Goal: Task Accomplishment & Management: Use online tool/utility

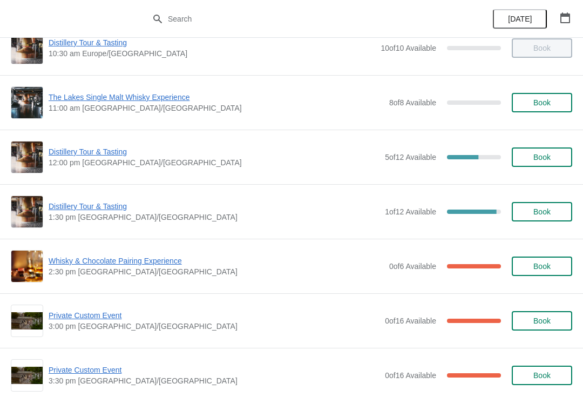
scroll to position [82, 0]
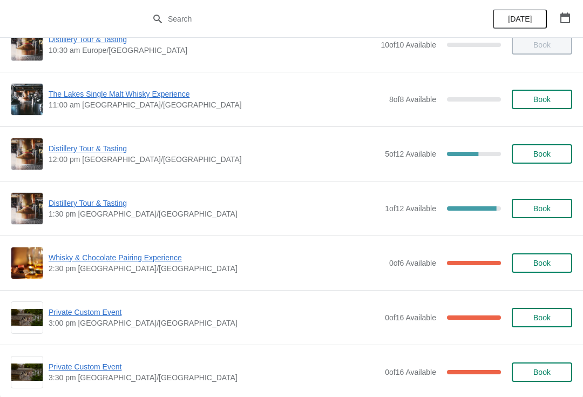
click at [105, 208] on span "Distillery Tour & Tasting" at bounding box center [214, 203] width 331 height 11
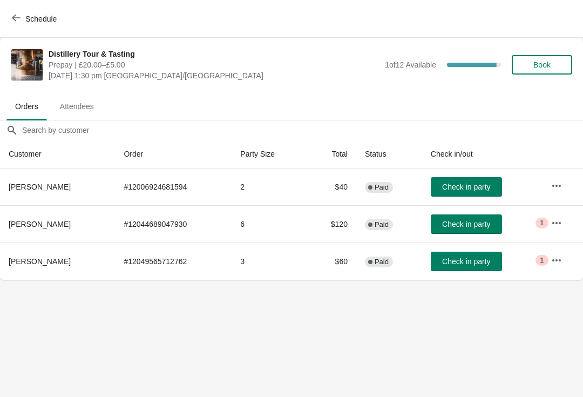
click at [556, 185] on icon "button" at bounding box center [556, 185] width 9 height 2
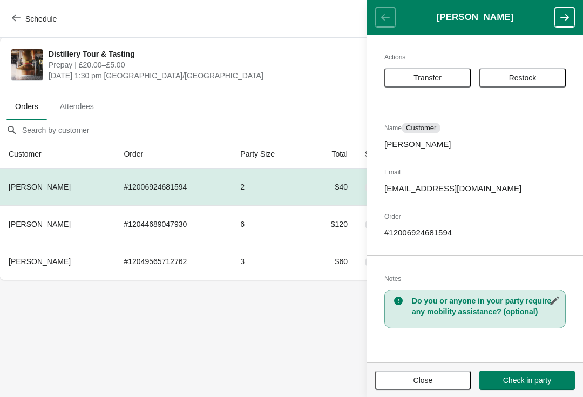
click at [423, 382] on span "Close" at bounding box center [422, 380] width 19 height 9
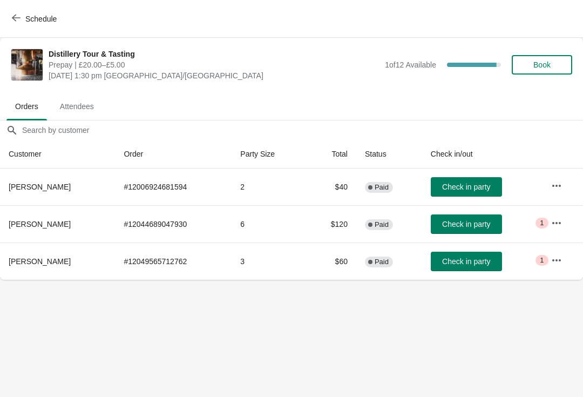
click at [554, 220] on icon "button" at bounding box center [556, 223] width 11 height 11
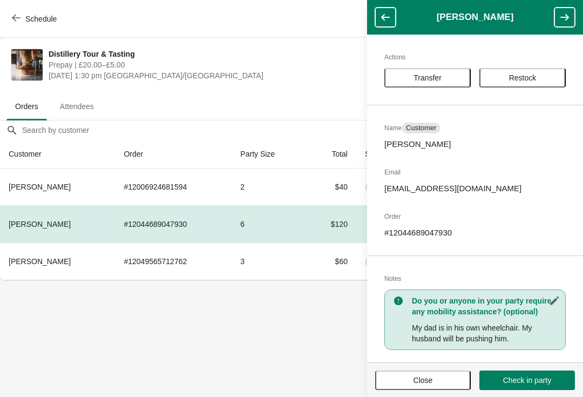
click at [429, 386] on button "Close" at bounding box center [423, 379] width 96 height 19
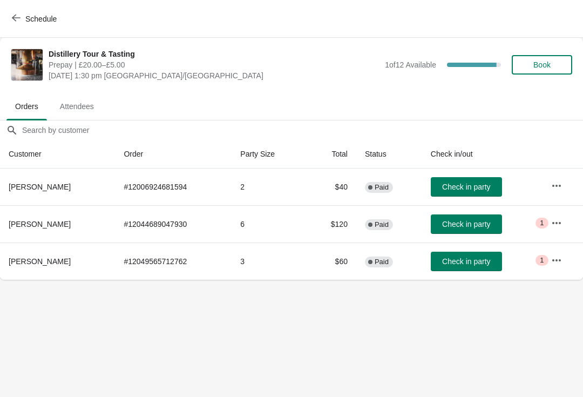
click at [554, 250] on button "button" at bounding box center [556, 259] width 19 height 19
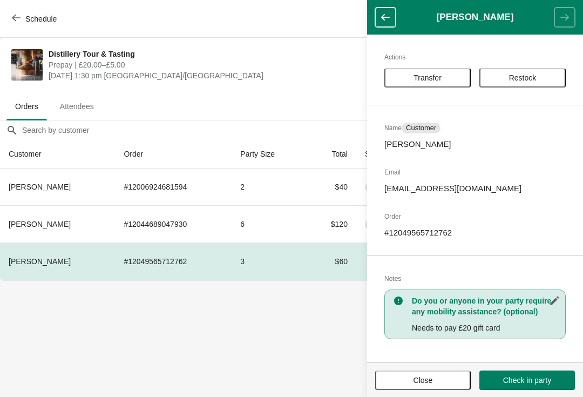
click at [434, 378] on span "Close" at bounding box center [423, 380] width 76 height 9
click at [439, 378] on body "Schedule Distillery Tour & Tasting Prepay | £20.00–£5.00 [DATE] 1:30 pm [GEOGRA…" at bounding box center [291, 198] width 583 height 397
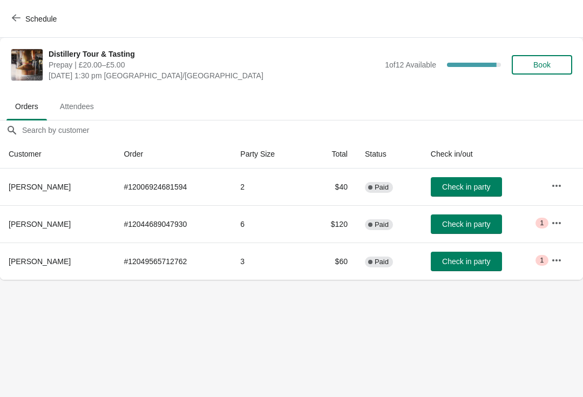
click at [447, 183] on span "Check in party" at bounding box center [466, 186] width 48 height 9
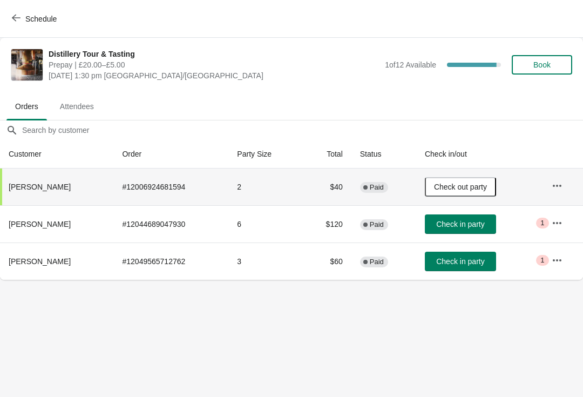
click at [468, 263] on span "Check in party" at bounding box center [460, 261] width 48 height 9
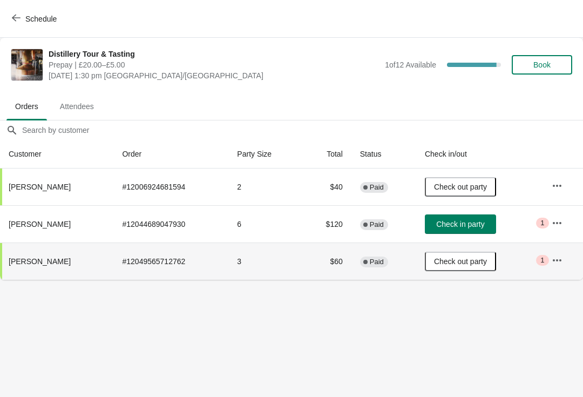
click at [554, 266] on button "button" at bounding box center [556, 259] width 19 height 19
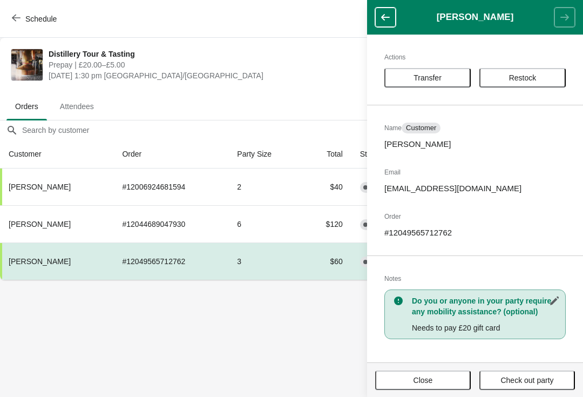
click at [412, 388] on button "Close" at bounding box center [423, 379] width 96 height 19
